Goal: Task Accomplishment & Management: Manage account settings

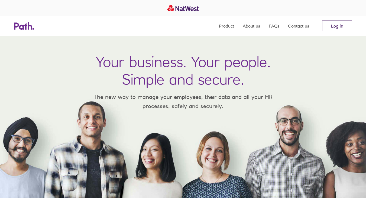
click at [336, 27] on link "Log in" at bounding box center [337, 26] width 30 height 11
click at [338, 25] on link "Log in" at bounding box center [337, 26] width 30 height 11
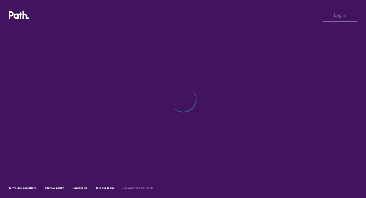
click at [228, 63] on div at bounding box center [183, 102] width 348 height 149
click at [277, 87] on div at bounding box center [183, 102] width 348 height 149
click at [79, 34] on div at bounding box center [183, 102] width 348 height 149
